Goal: Find specific page/section

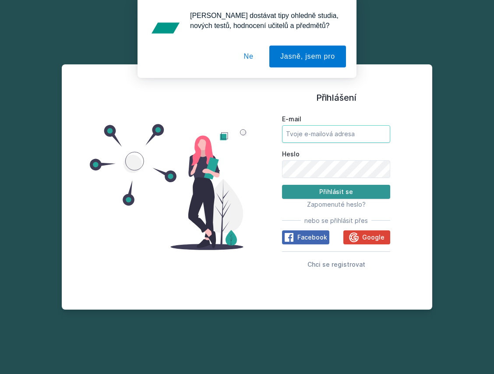
type input "[EMAIL_ADDRESS][DOMAIN_NAME]"
click at [352, 194] on button "Přihlásit se" at bounding box center [336, 192] width 108 height 14
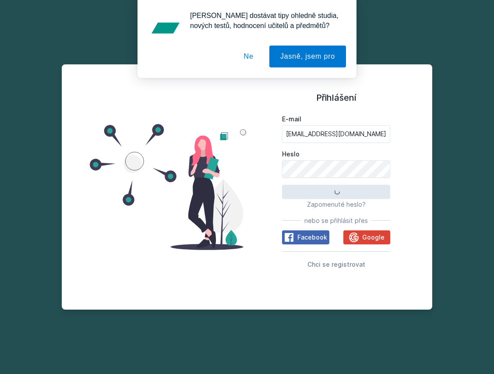
click at [249, 53] on button "Ne" at bounding box center [249, 57] width 32 height 22
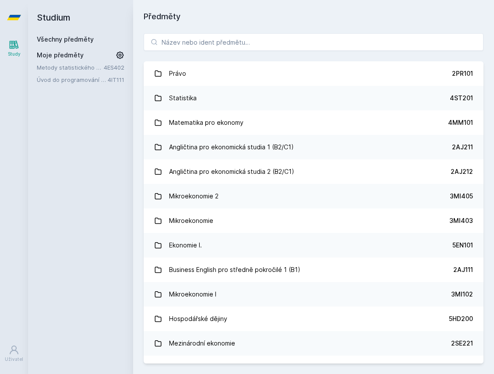
click at [201, 21] on h1 "Předměty" at bounding box center [314, 17] width 340 height 12
click at [182, 44] on input "search" at bounding box center [314, 42] width 340 height 18
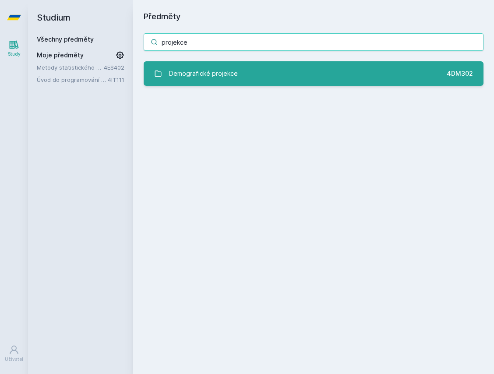
type input "projekce"
click at [310, 75] on link "Demografické projekce 4DM302" at bounding box center [314, 73] width 340 height 25
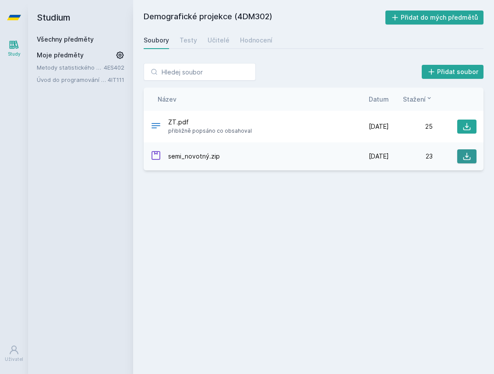
click at [465, 156] on icon at bounding box center [466, 156] width 7 height 7
